Goal: Navigation & Orientation: Find specific page/section

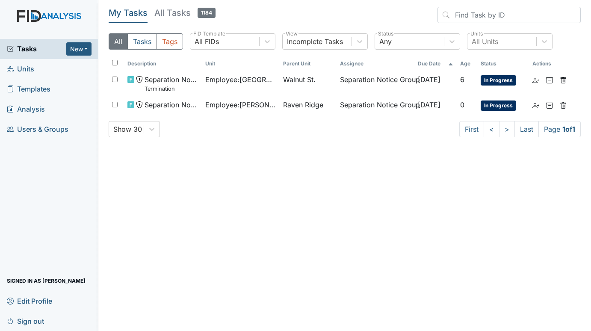
click at [28, 68] on span "Units" at bounding box center [20, 68] width 27 height 13
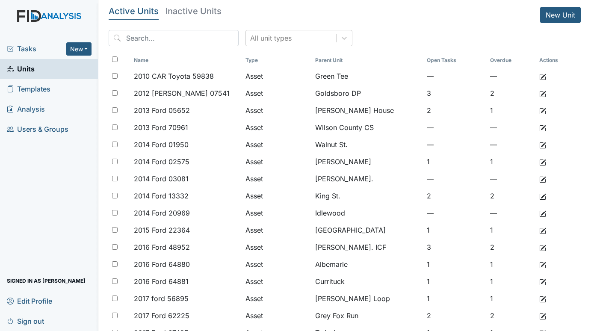
click at [28, 48] on span "Tasks" at bounding box center [36, 49] width 59 height 10
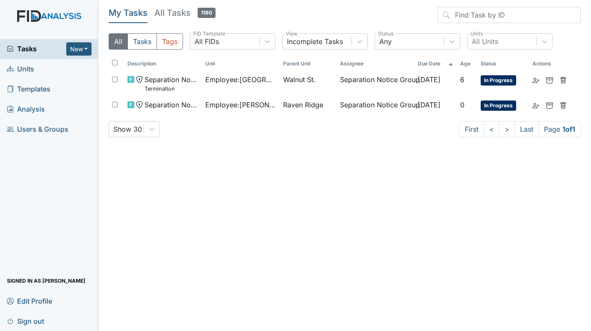
click at [28, 62] on link "Units" at bounding box center [49, 69] width 98 height 20
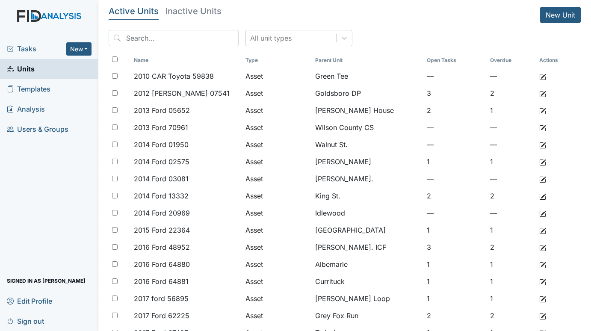
click at [29, 50] on span "Tasks" at bounding box center [36, 49] width 59 height 10
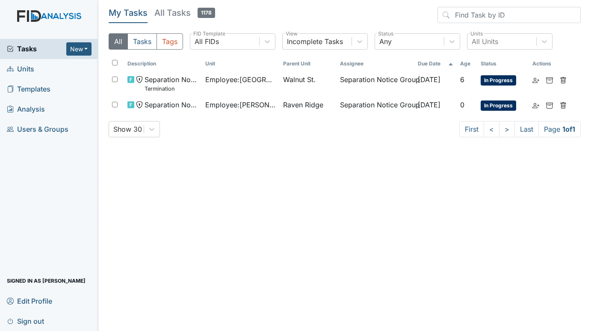
click at [25, 72] on span "Units" at bounding box center [20, 68] width 27 height 13
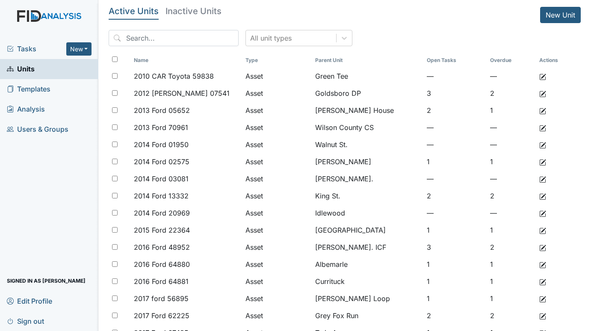
click at [24, 195] on div "Tasks New Form Inspection Document Bundle Units Templates Analysis Users & Grou…" at bounding box center [49, 185] width 98 height 292
